Goal: Obtain resource: Obtain resource

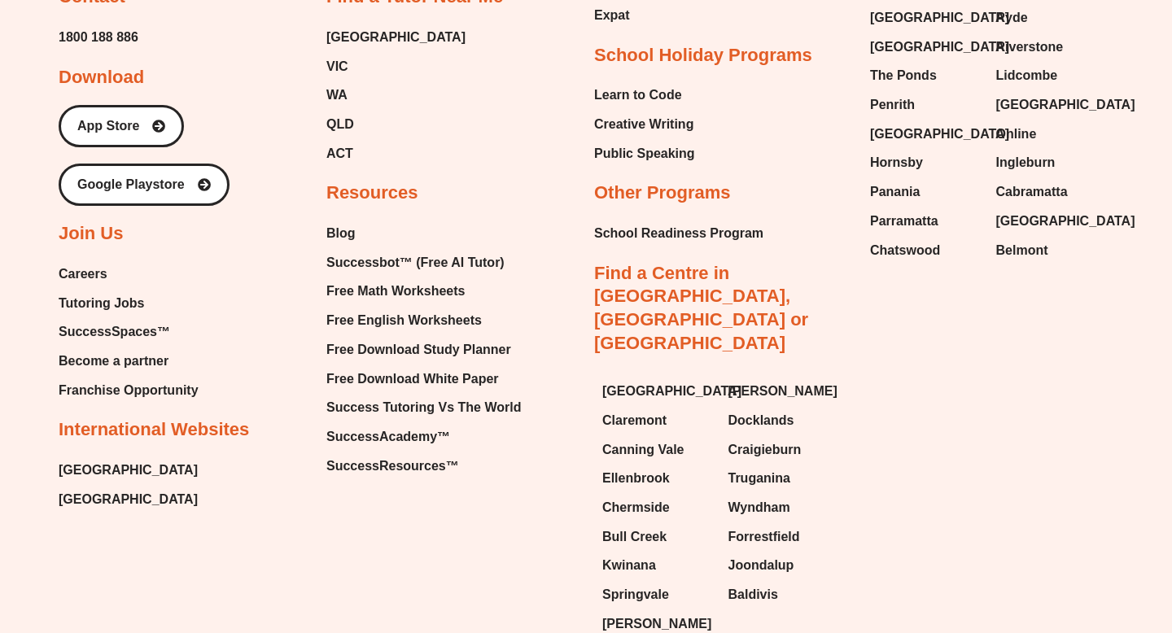
scroll to position [6962, 0]
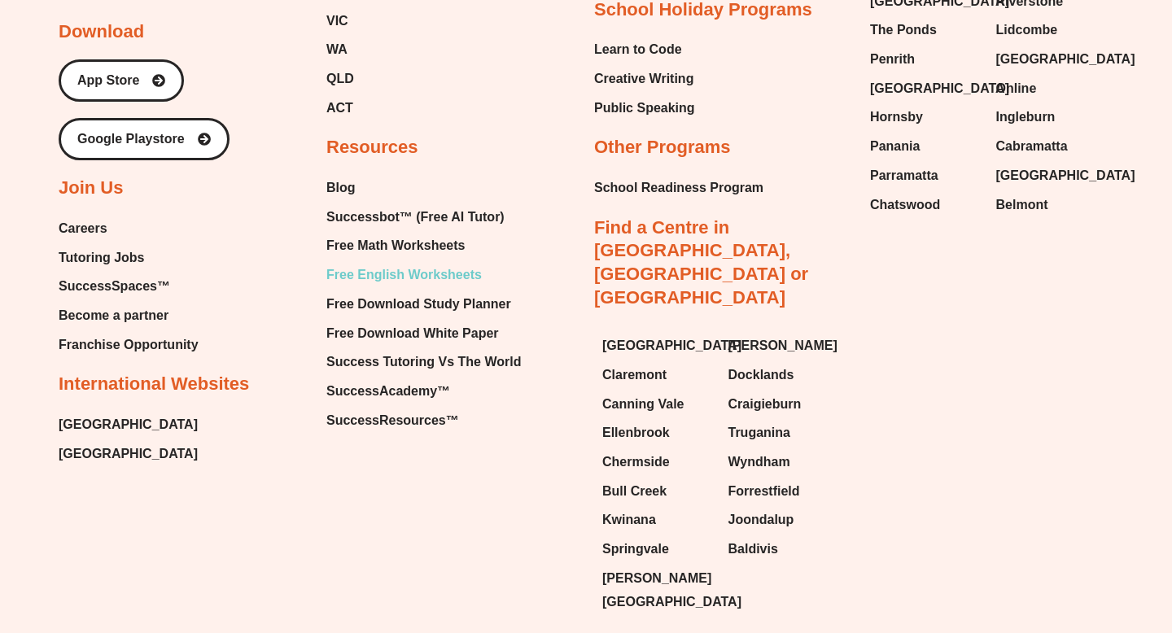
click at [396, 263] on span "Free English Worksheets" at bounding box center [403, 275] width 155 height 24
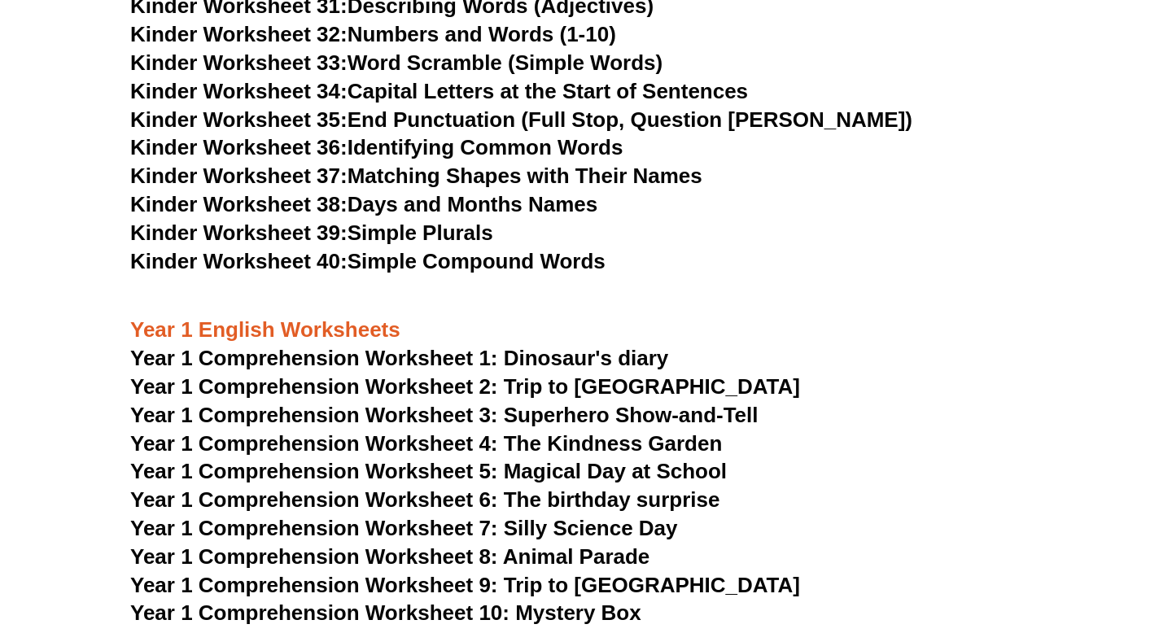
scroll to position [1705, 0]
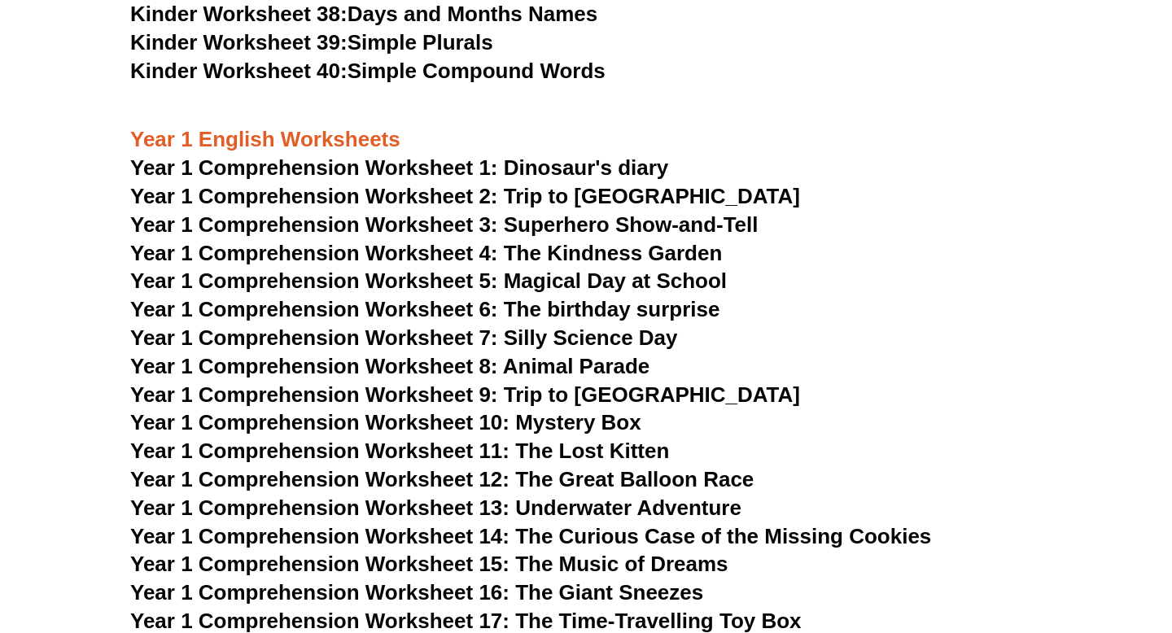
click at [555, 452] on span "Year 1 Comprehension Worksheet 11: The Lost Kitten" at bounding box center [399, 451] width 539 height 24
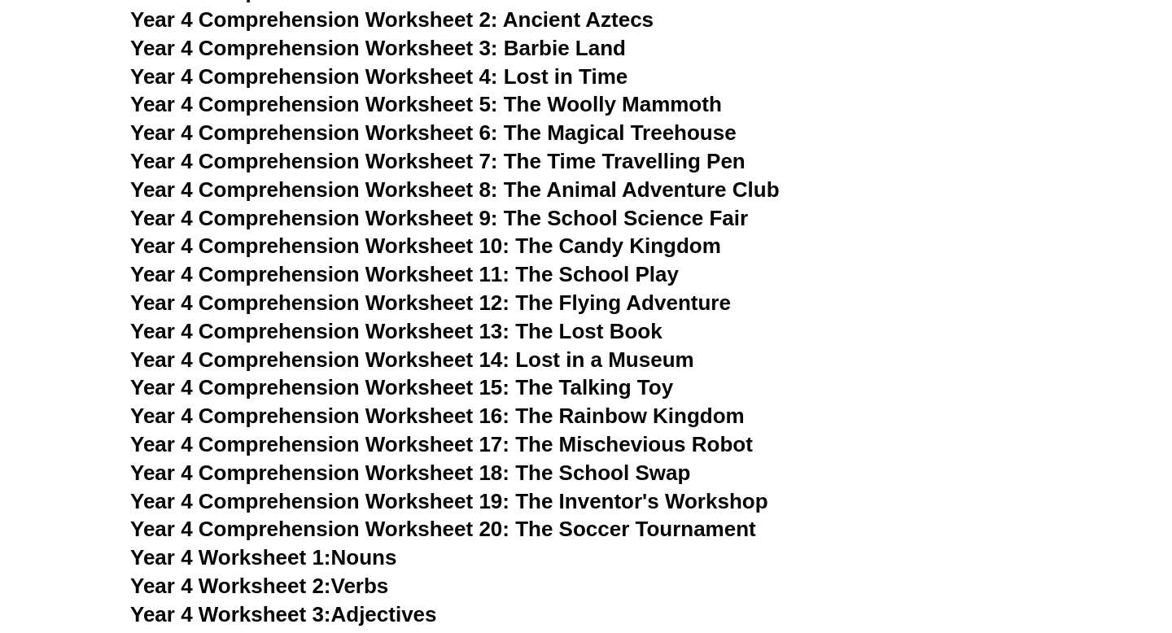
scroll to position [5873, 0]
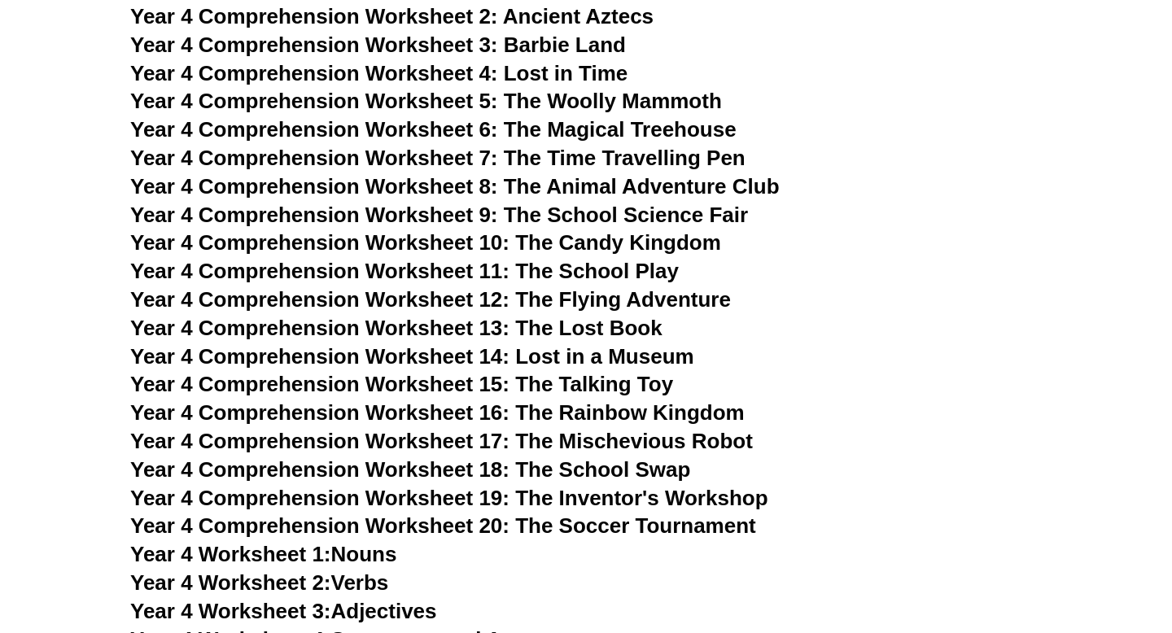
click at [625, 472] on span "Year 4 Comprehension Worksheet 18: The School Swap" at bounding box center [410, 469] width 560 height 24
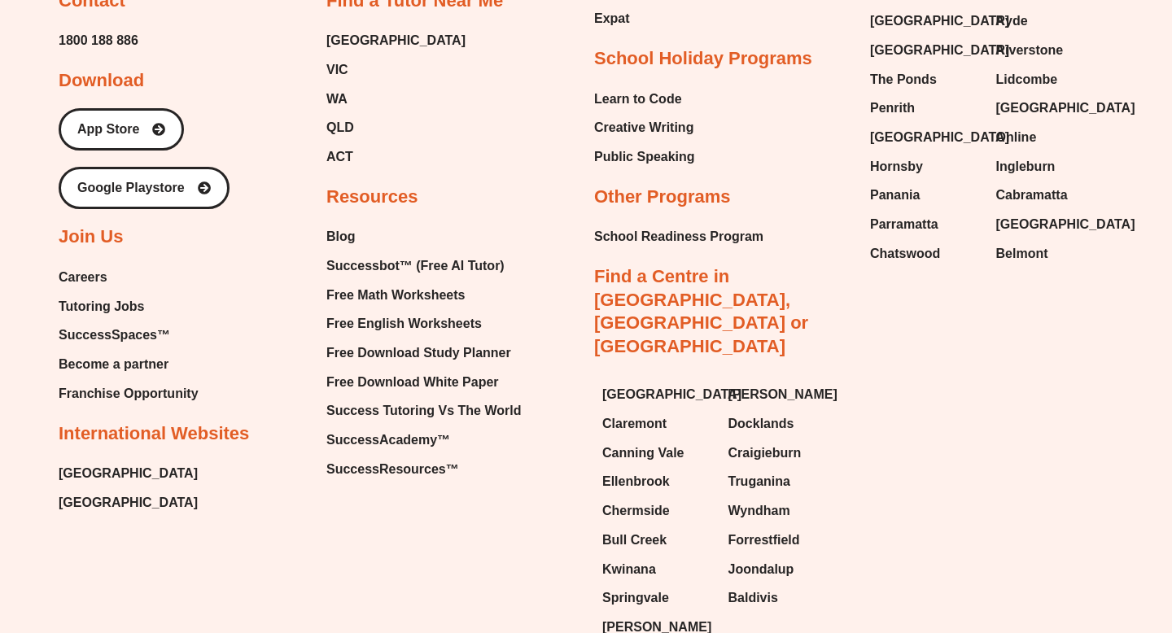
scroll to position [16114, 0]
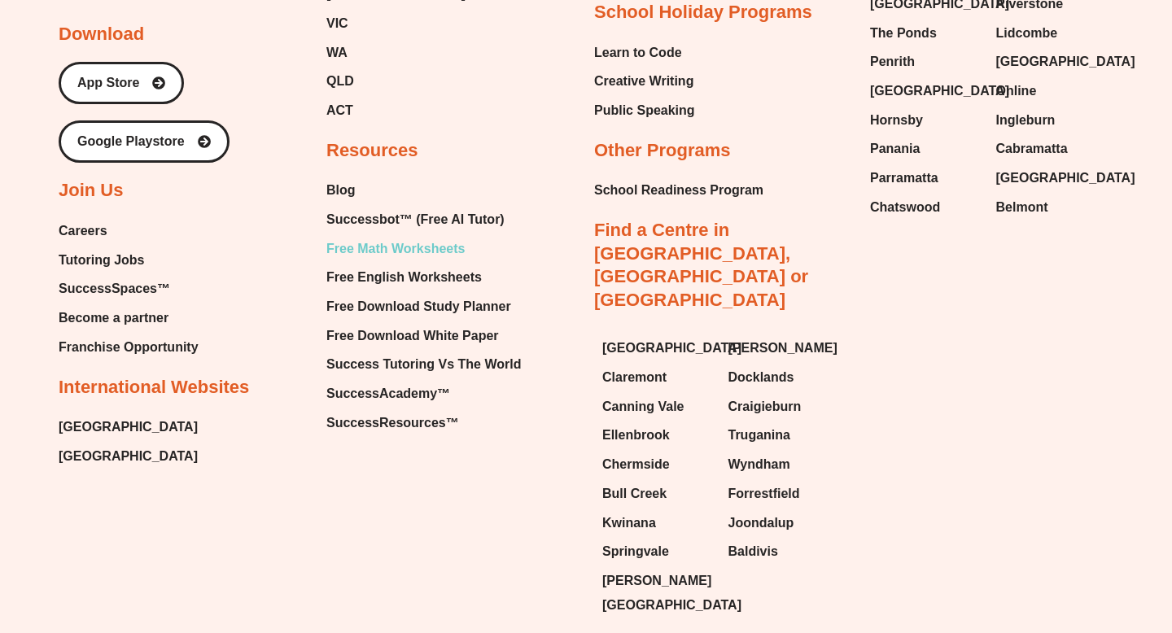
click at [395, 237] on span "Free Math Worksheets" at bounding box center [395, 249] width 138 height 24
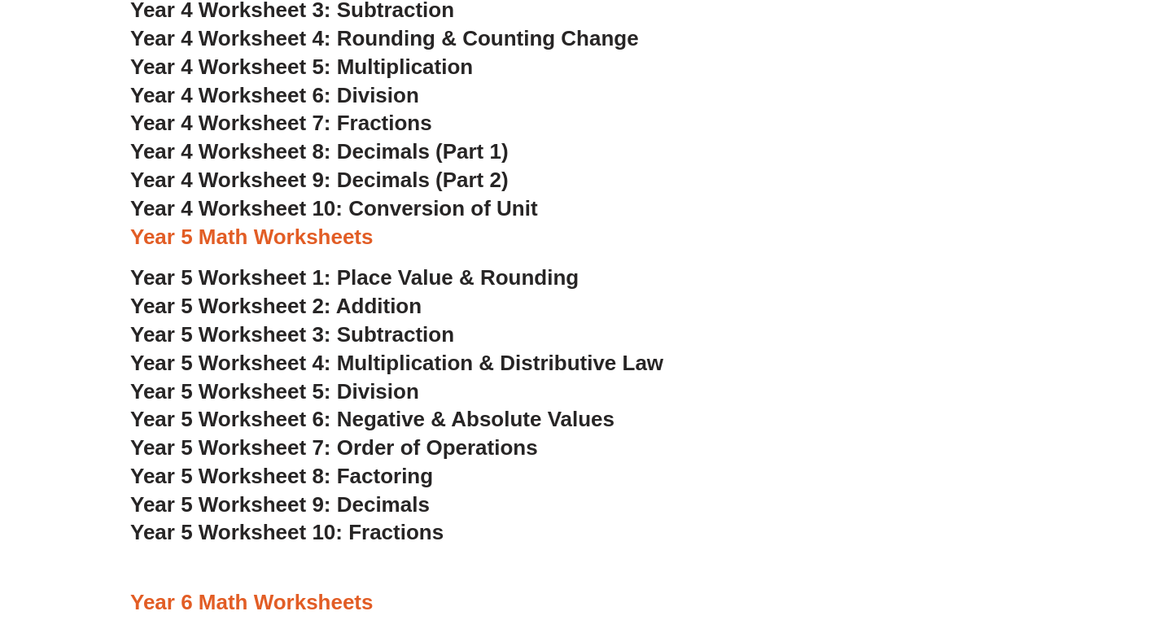
scroll to position [2568, 0]
click at [412, 42] on span "Year 4 Worksheet 4: Rounding & Counting Change" at bounding box center [384, 39] width 509 height 24
